Goal: Navigation & Orientation: Find specific page/section

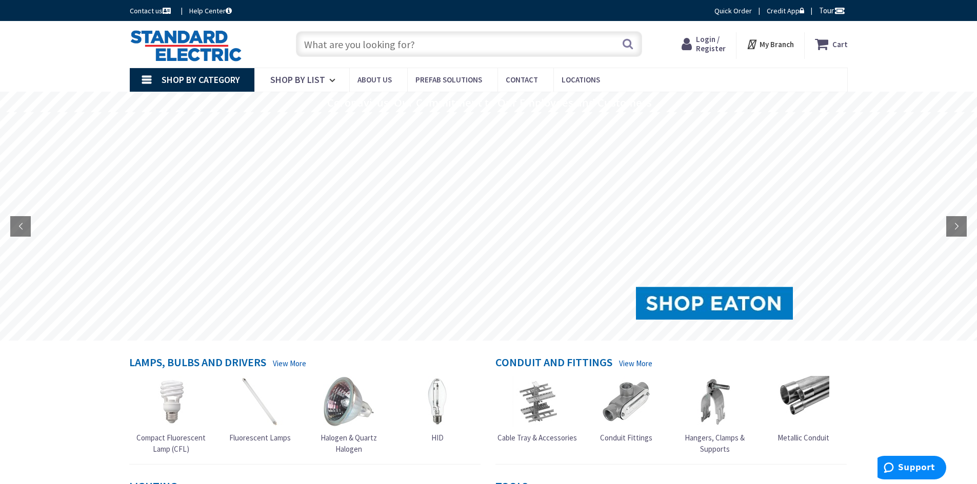
click at [148, 78] on link "Shop By Category" at bounding box center [192, 80] width 125 height 24
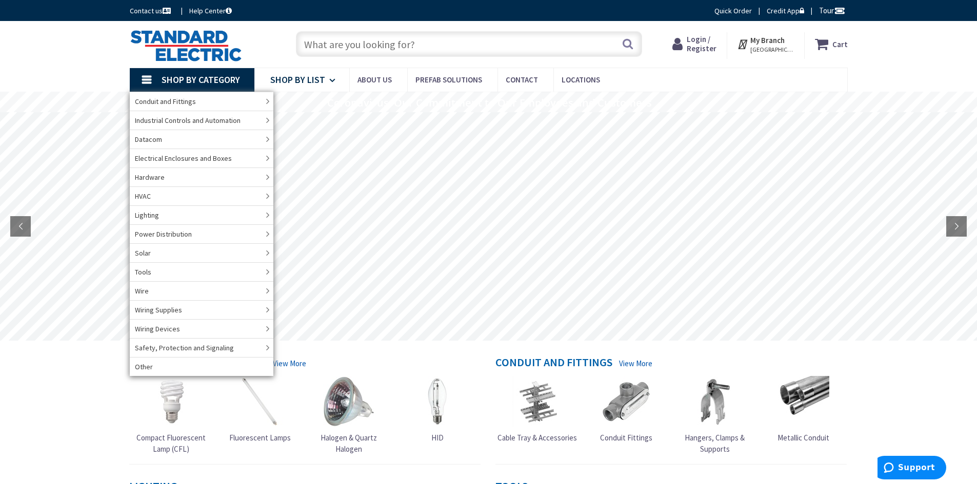
click at [333, 82] on icon at bounding box center [334, 80] width 10 height 23
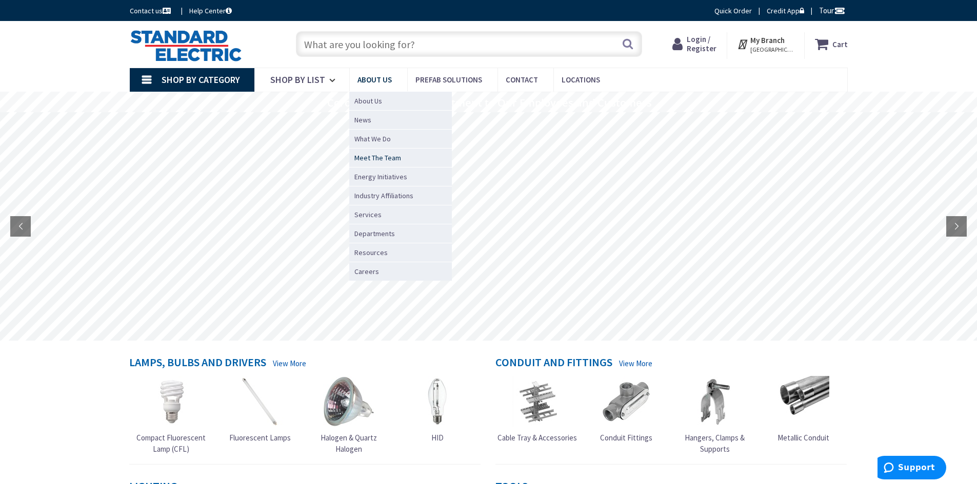
click at [388, 156] on span "Meet The Team" at bounding box center [377, 158] width 47 height 10
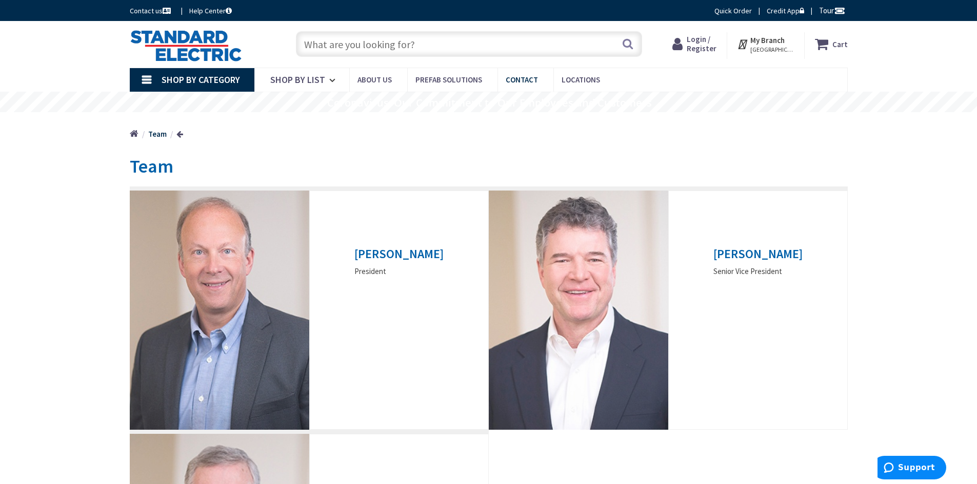
click at [520, 77] on span "Contact" at bounding box center [521, 80] width 32 height 10
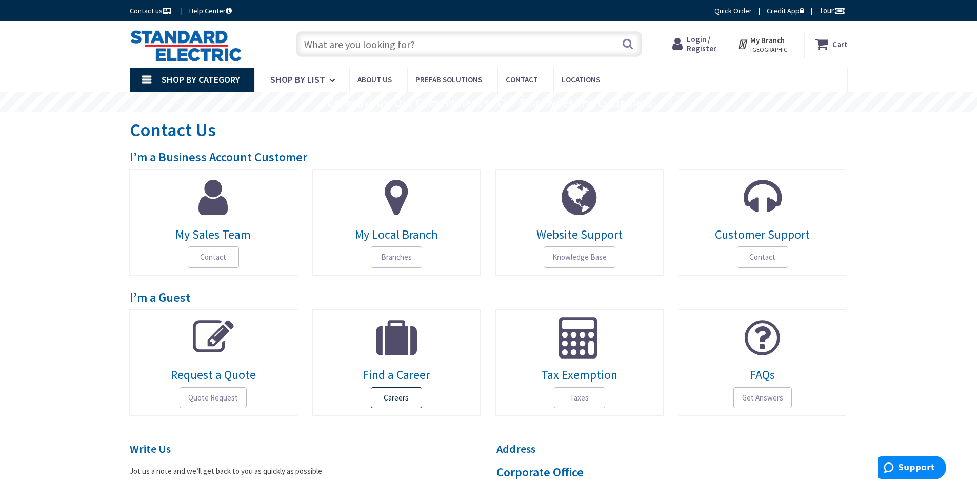
click at [398, 403] on span "Careers" at bounding box center [396, 399] width 51 height 22
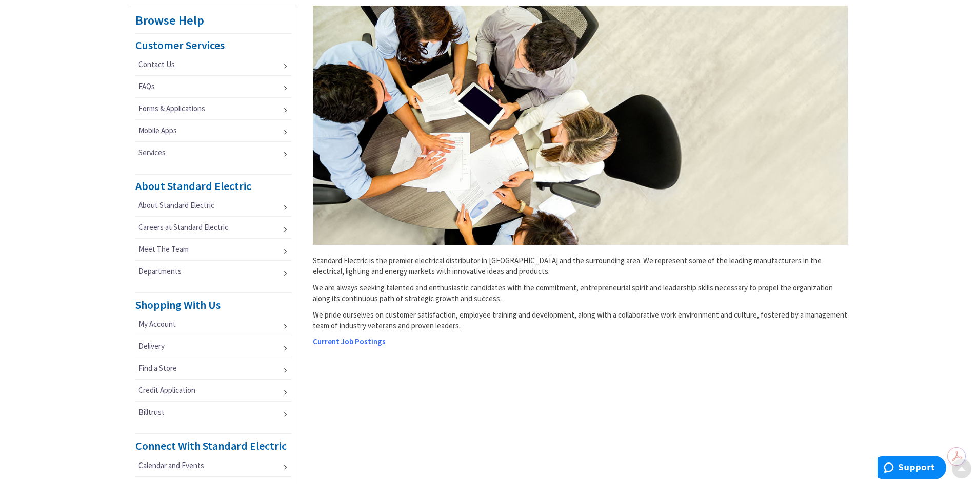
scroll to position [256, 0]
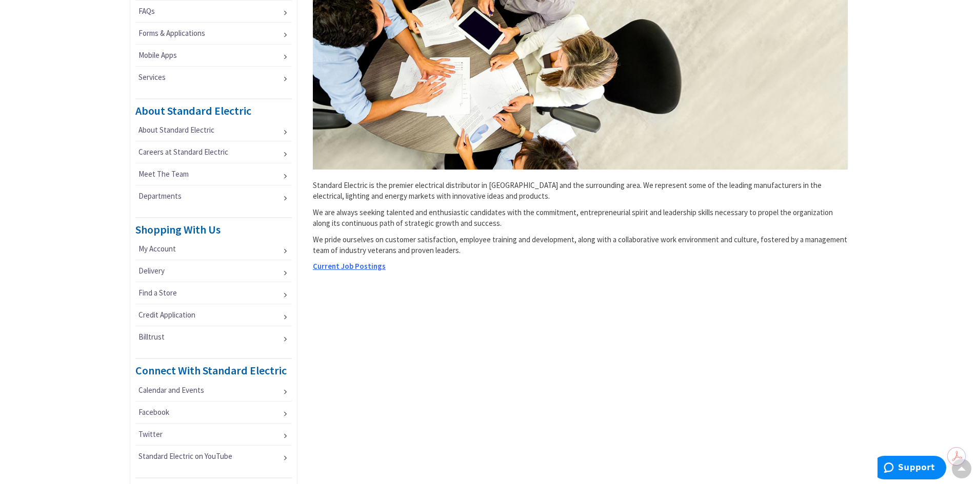
click at [369, 270] on span "Current Job Postings" at bounding box center [349, 266] width 73 height 10
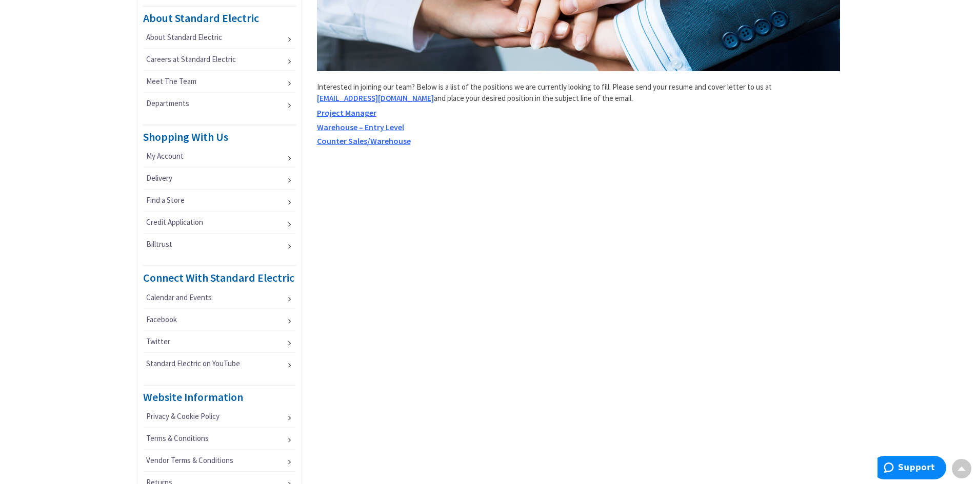
scroll to position [359, 0]
